Goal: Transaction & Acquisition: Subscribe to service/newsletter

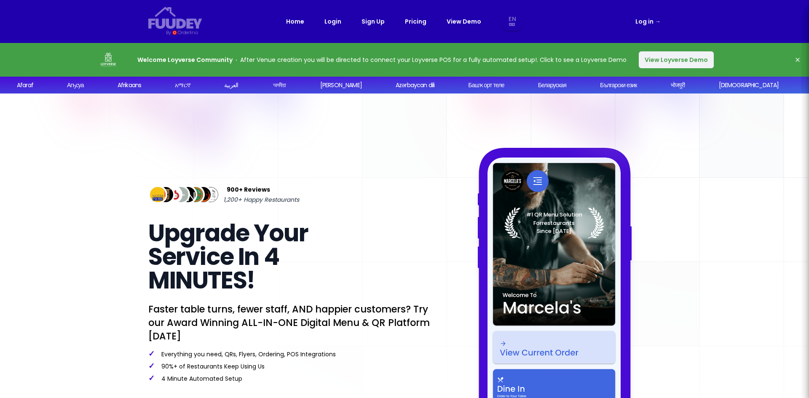
select select "en"
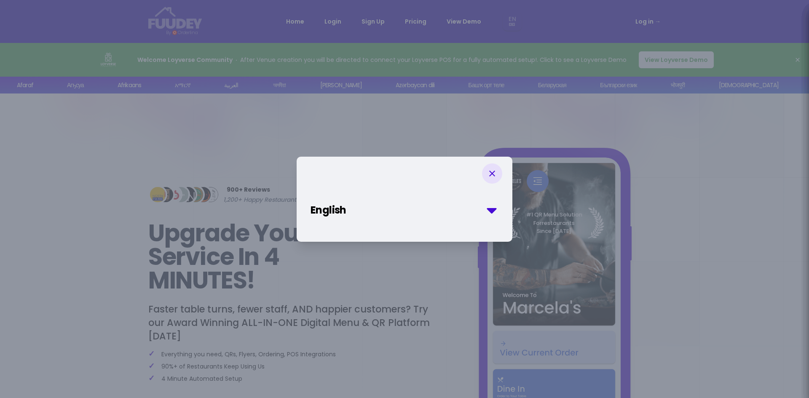
click at [377, 208] on select "English Malay Afaraf Аҧсуа Afrikaans አማርኛ العربية অসমীয়া Aymar aru Azərbaycan …" at bounding box center [404, 210] width 189 height 15
click at [378, 206] on select "English Malay Afaraf Аҧсуа Afrikaans አማርኛ العربية অসমীয়া Aymar aru Azərbaycan …" at bounding box center [404, 210] width 189 height 15
click at [564, 139] on div "English Malay Afaraf Аҧсуа Afrikaans አማርኛ العربية অসমীয়া Aymar aru Azərbaycan …" at bounding box center [404, 199] width 809 height 398
select select "en"
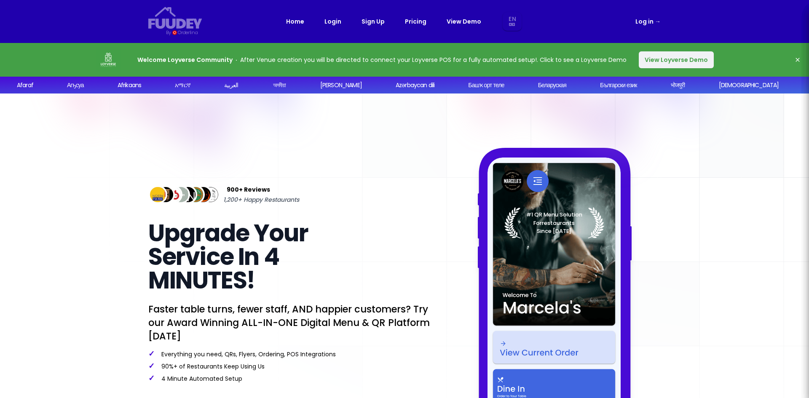
select select "en"
click at [409, 23] on link "Pricing" at bounding box center [415, 21] width 21 height 10
select select "en"
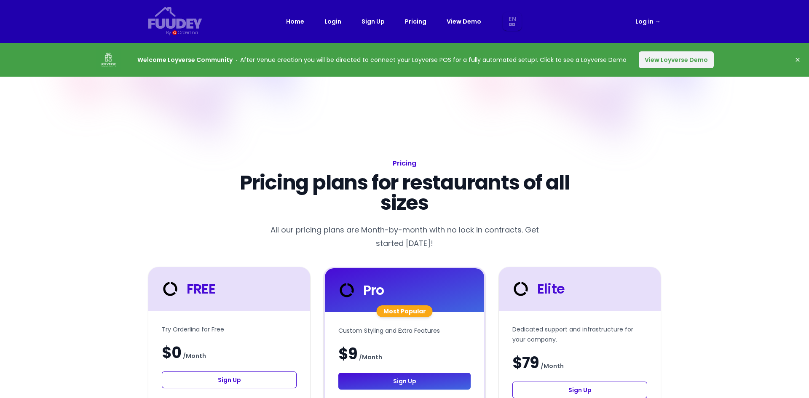
click at [666, 62] on button "View Loyverse Demo" at bounding box center [675, 59] width 75 height 17
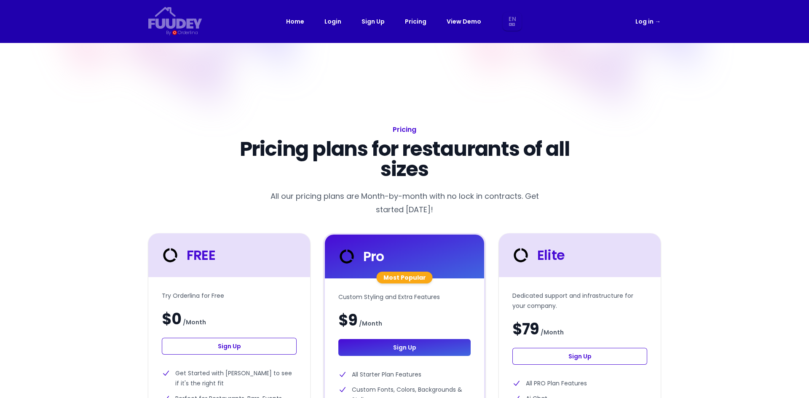
select select "en"
